Goal: Communication & Community: Answer question/provide support

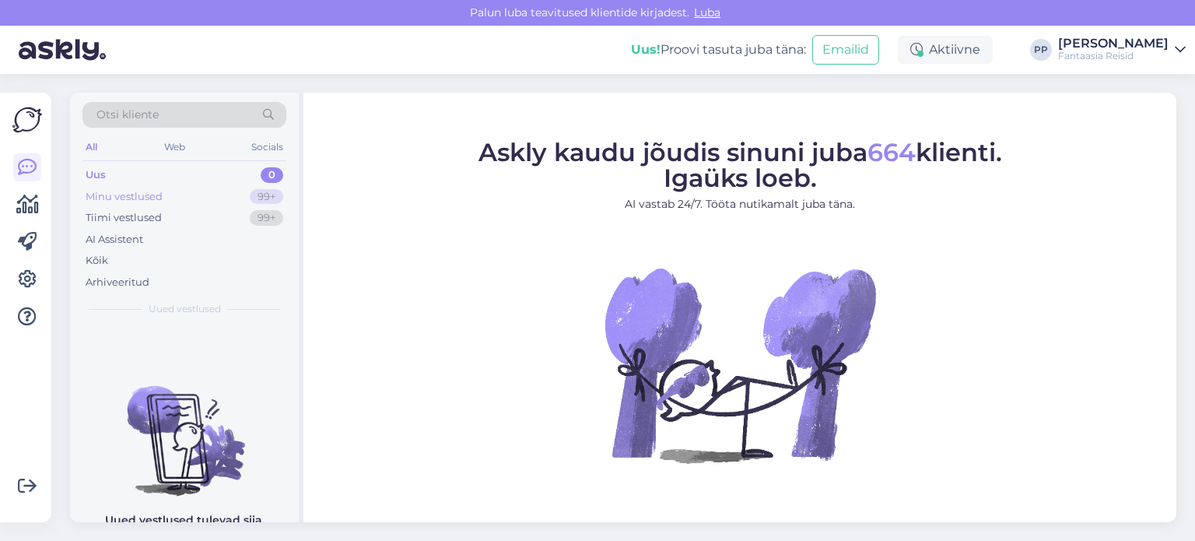
click at [142, 192] on div "Minu vestlused" at bounding box center [124, 197] width 77 height 16
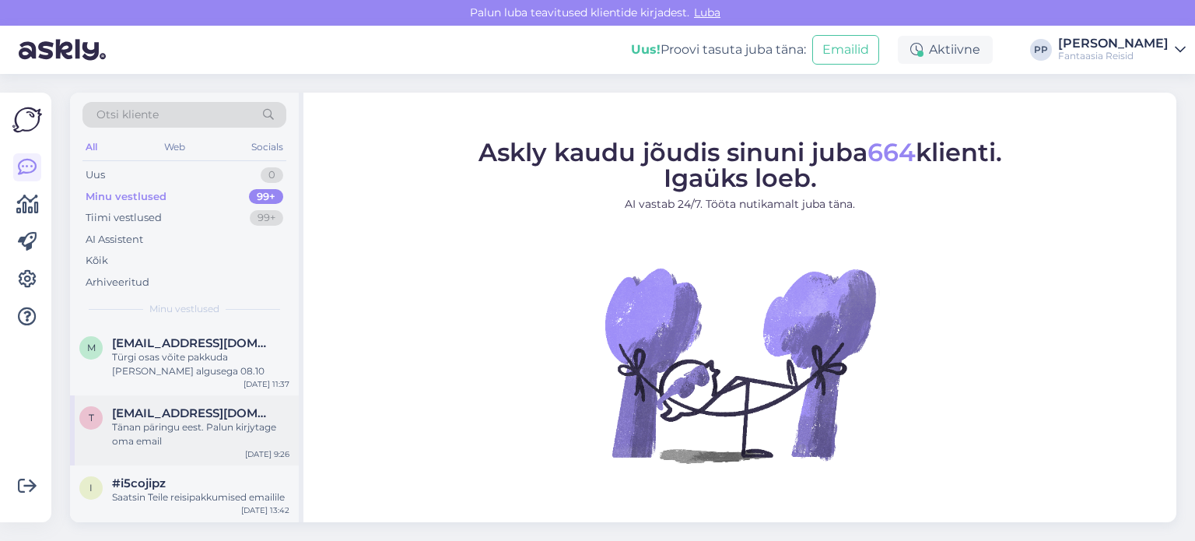
click at [181, 420] on div "Tänan päringu eest. Palun kirjytage oma email" at bounding box center [200, 434] width 177 height 28
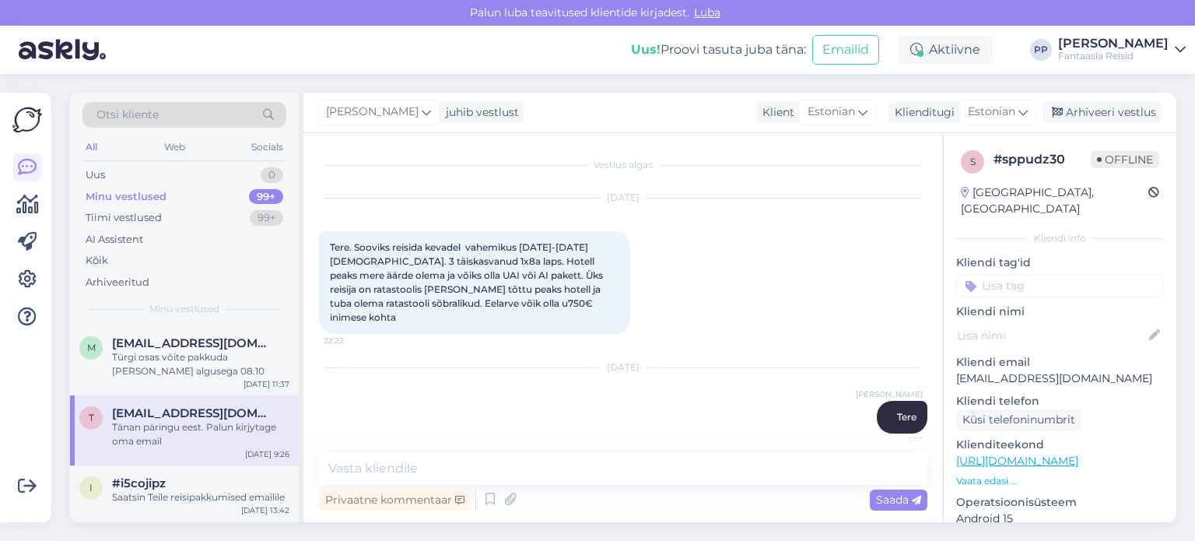
scroll to position [65, 0]
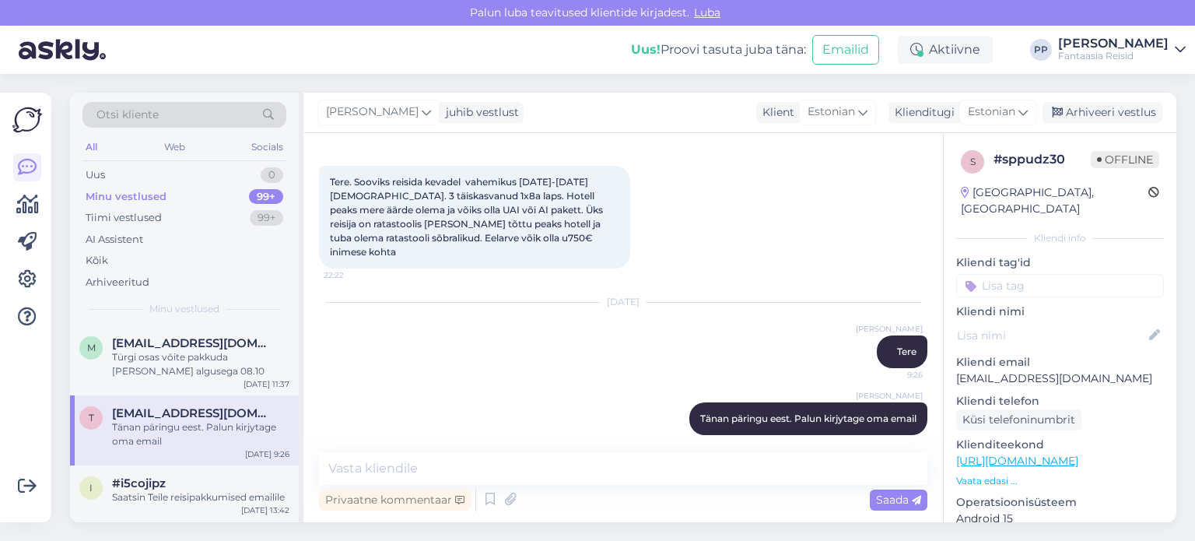
click at [1078, 454] on link "[URL][DOMAIN_NAME]" at bounding box center [1017, 461] width 122 height 14
click at [1060, 370] on p "[EMAIL_ADDRESS][DOMAIN_NAME]" at bounding box center [1060, 378] width 208 height 16
drag, startPoint x: 1086, startPoint y: 360, endPoint x: 946, endPoint y: 365, distance: 140.1
click at [946, 365] on div "s # sppudz30 Offline [GEOGRAPHIC_DATA], [GEOGRAPHIC_DATA] Kliendi info Kliendi …" at bounding box center [1060, 461] width 233 height 656
copy p "[EMAIL_ADDRESS][DOMAIN_NAME]"
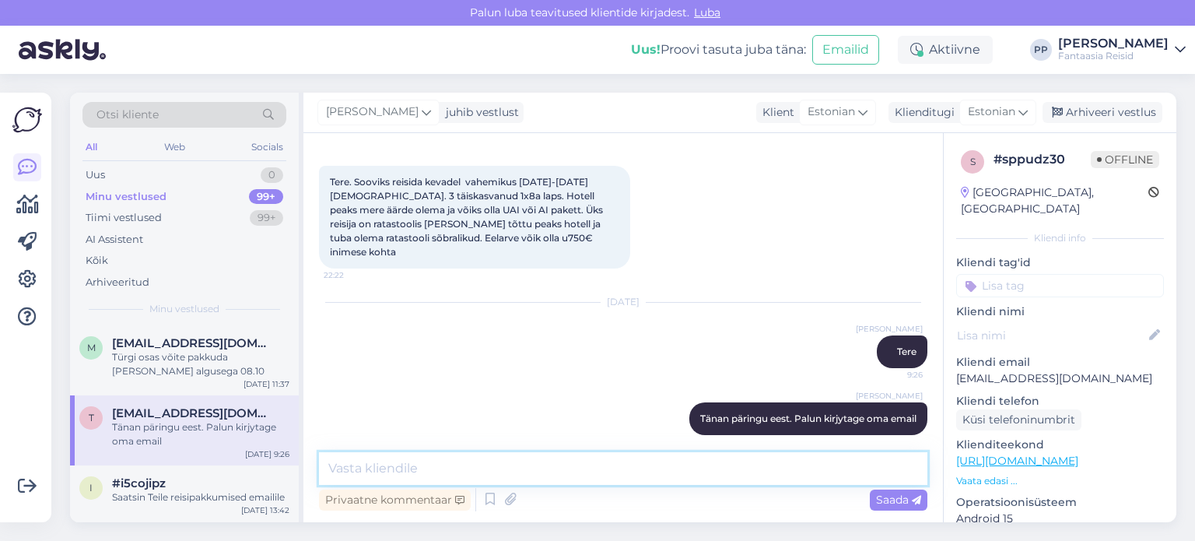
click at [547, 475] on textarea at bounding box center [623, 468] width 608 height 33
type textarea "Saatsin Teile reisipakkumised emailile"
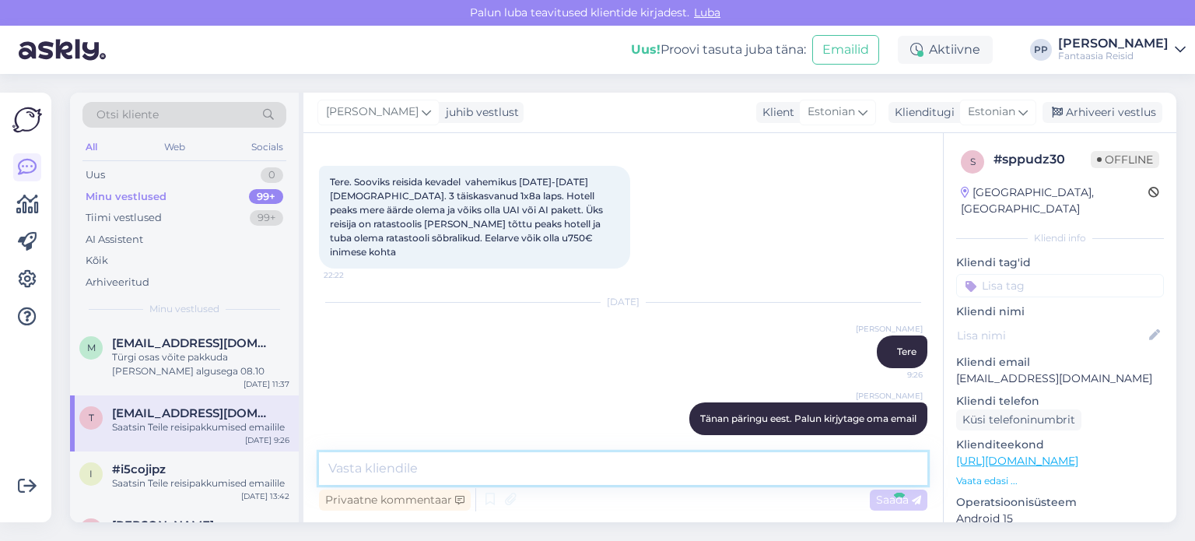
scroll to position [132, 0]
